Goal: Book appointment/travel/reservation

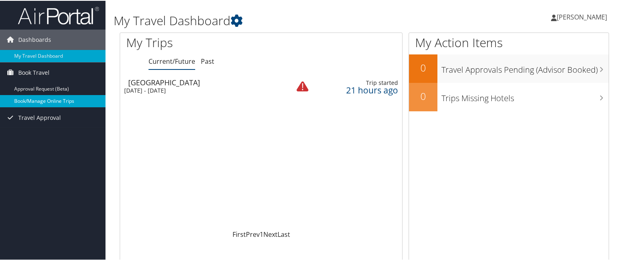
click at [62, 99] on link "Book/Manage Online Trips" at bounding box center [53, 100] width 106 height 12
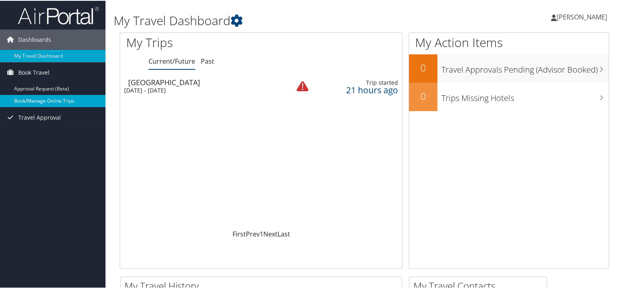
click at [38, 103] on link "Book/Manage Online Trips" at bounding box center [53, 100] width 106 height 12
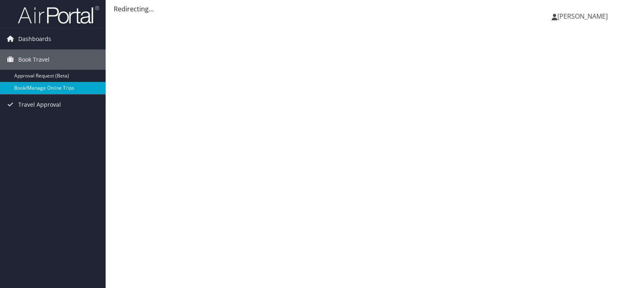
click at [46, 88] on link "Book/Manage Online Trips" at bounding box center [53, 88] width 106 height 12
